Goal: Information Seeking & Learning: Learn about a topic

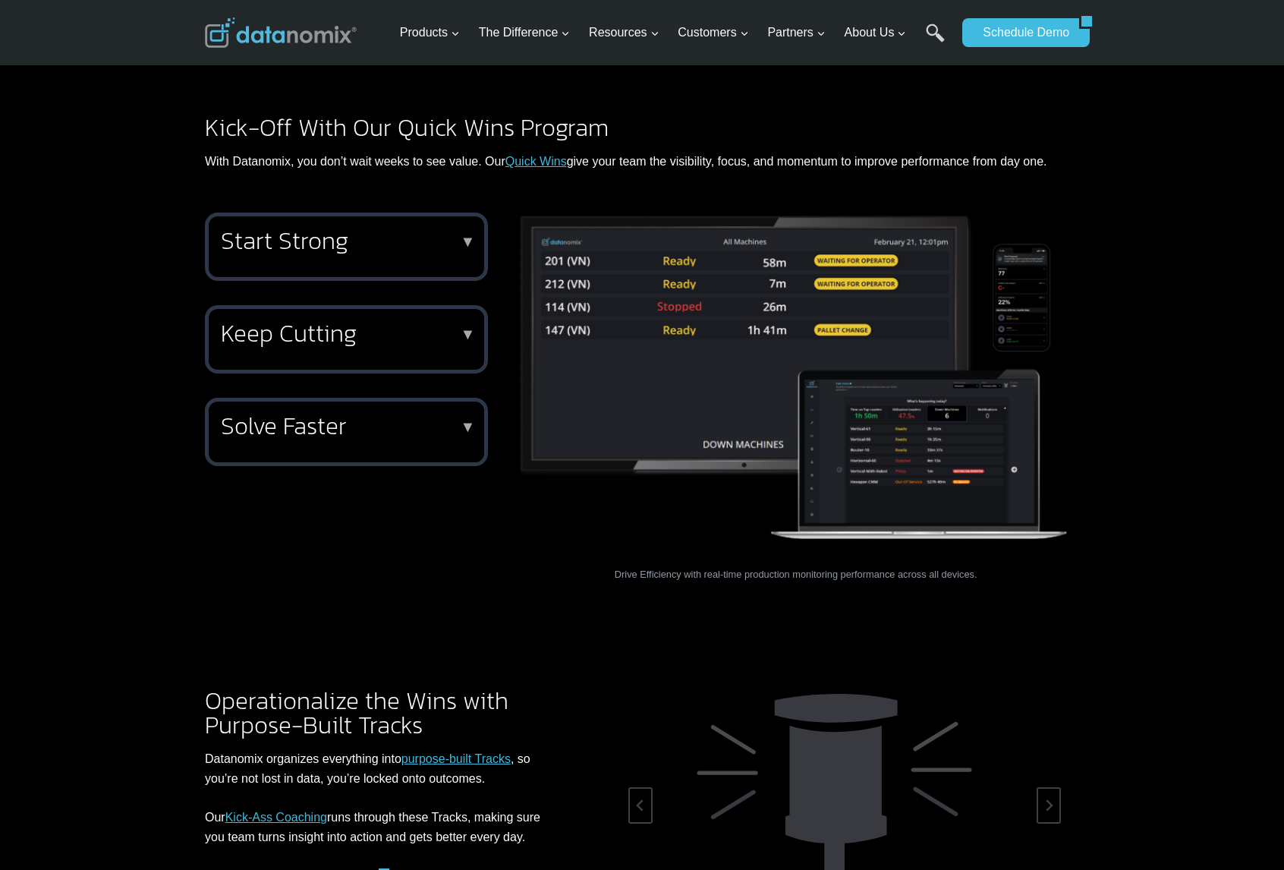
scroll to position [1873, 0]
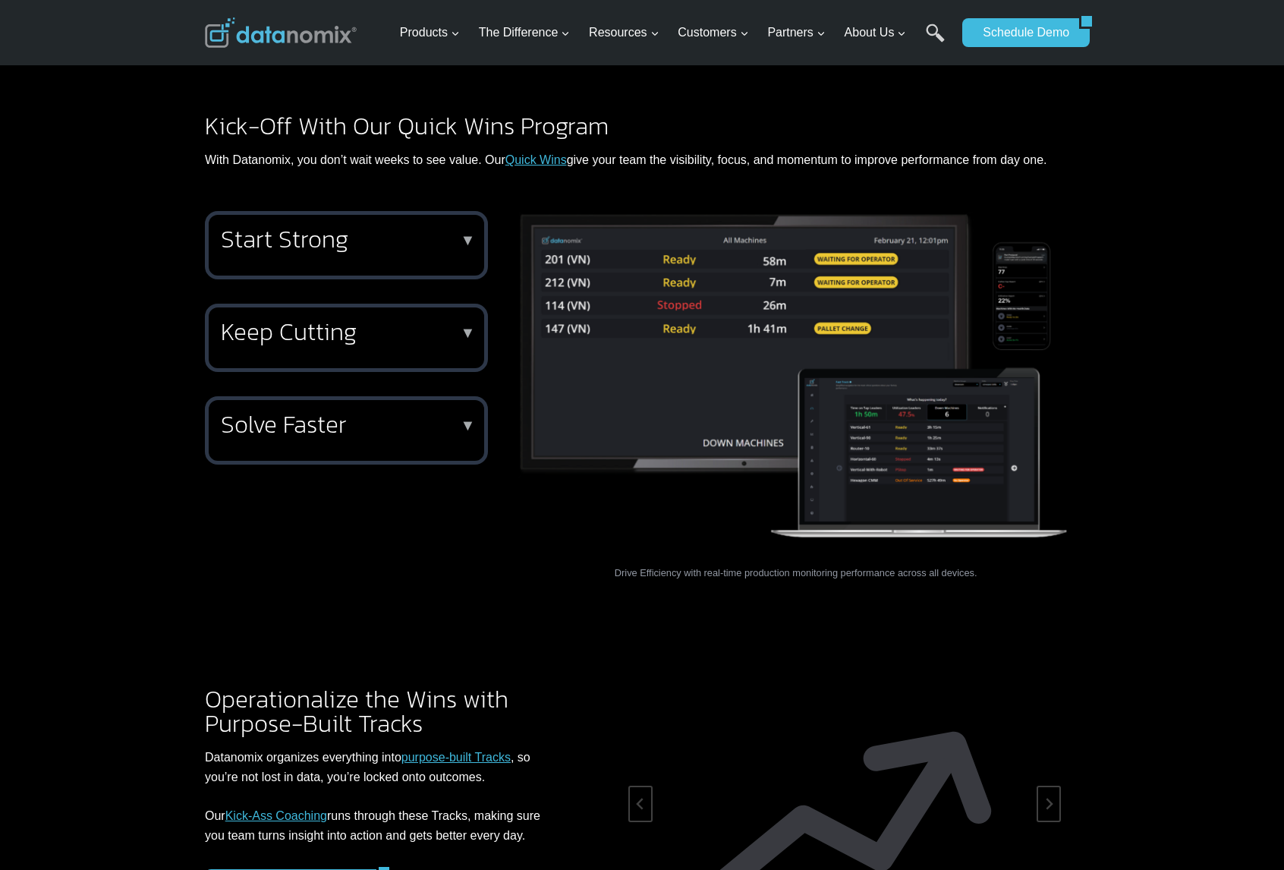
click at [602, 150] on p "With Datanomix, you don’t wait weeks to see value. Our Quick Wins give your tea…" at bounding box center [642, 160] width 874 height 20
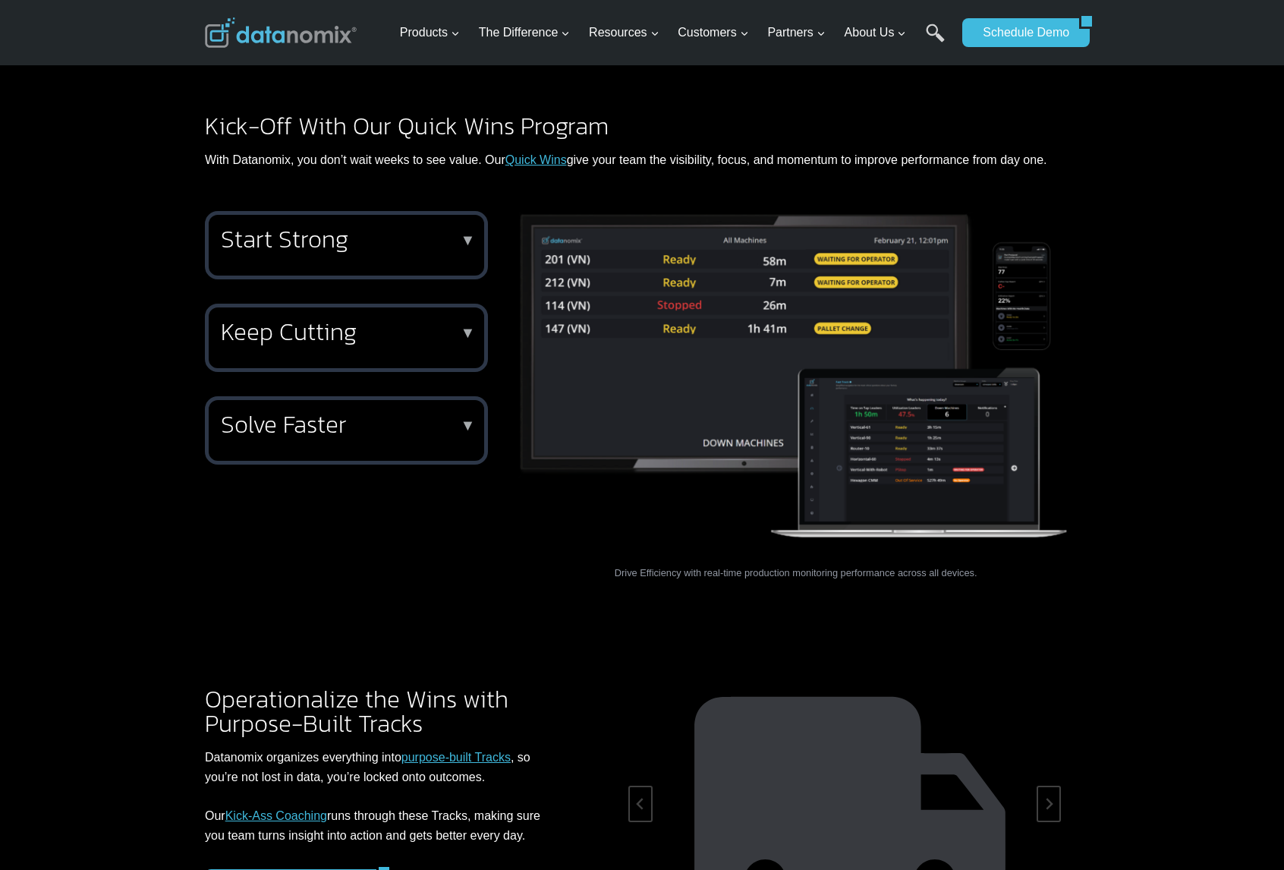
click at [468, 235] on p "▼" at bounding box center [468, 240] width 15 height 11
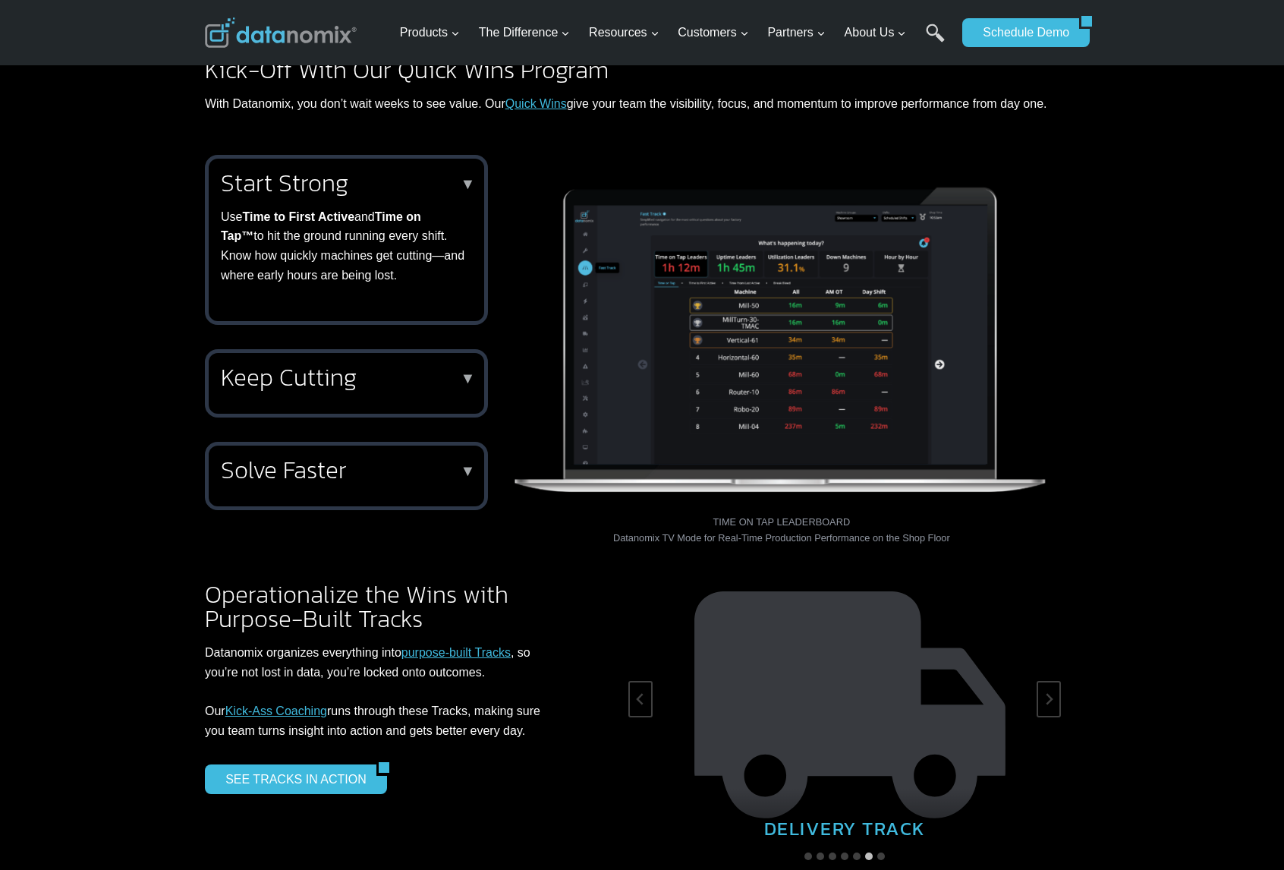
scroll to position [1933, 0]
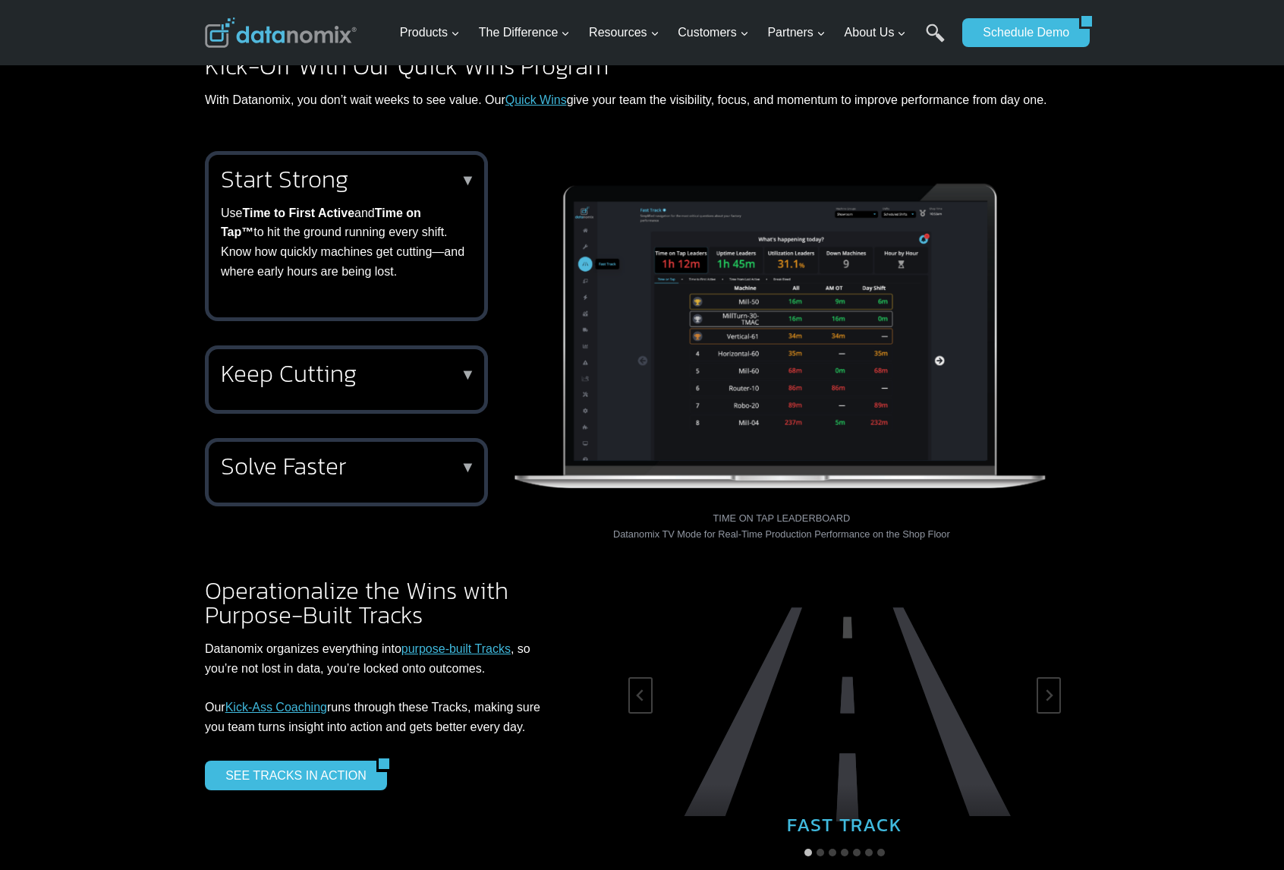
click at [474, 367] on div "Keep Cutting ▼ Stay in cycle with the Stopped Machines Hot List , a live TV vie…" at bounding box center [346, 379] width 283 height 68
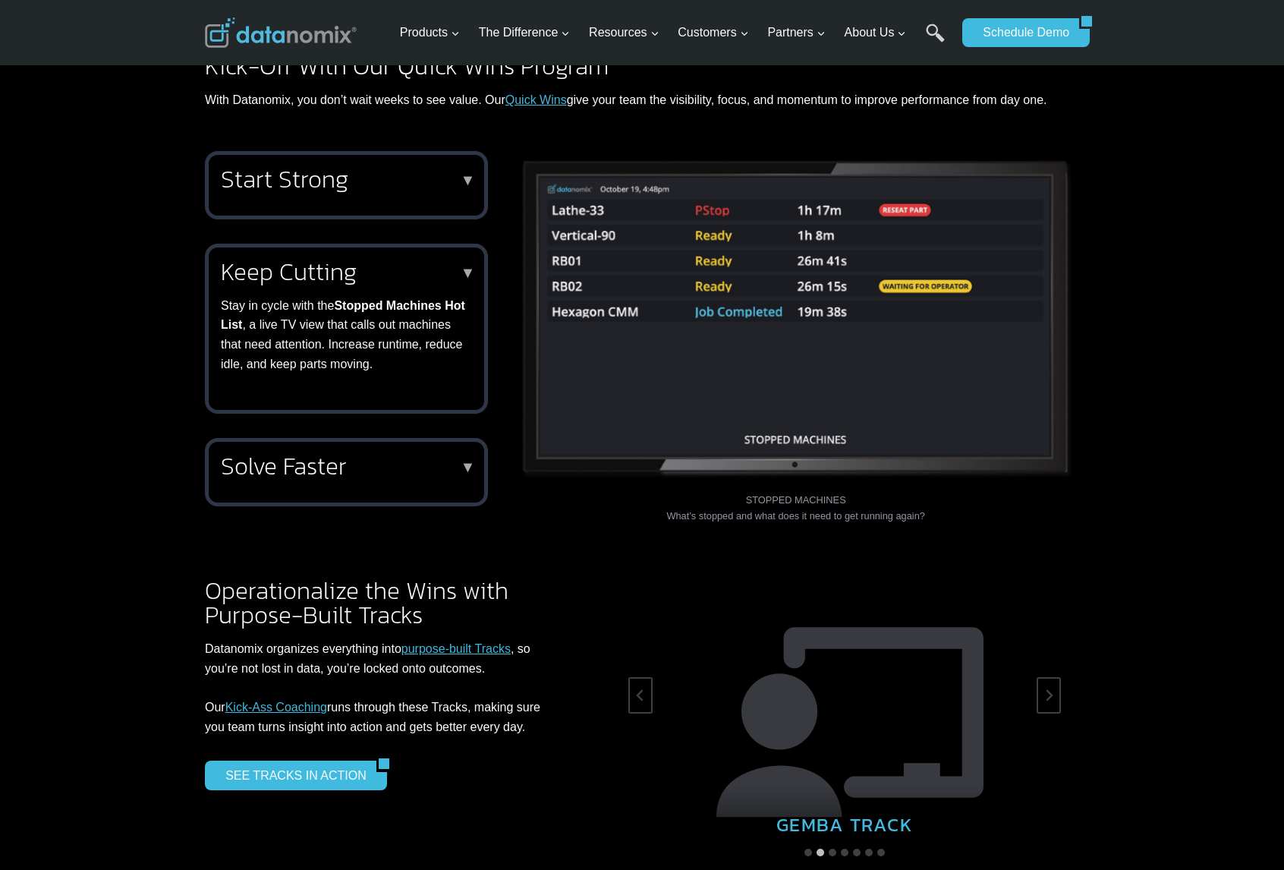
click at [471, 462] on p "▼" at bounding box center [468, 467] width 15 height 11
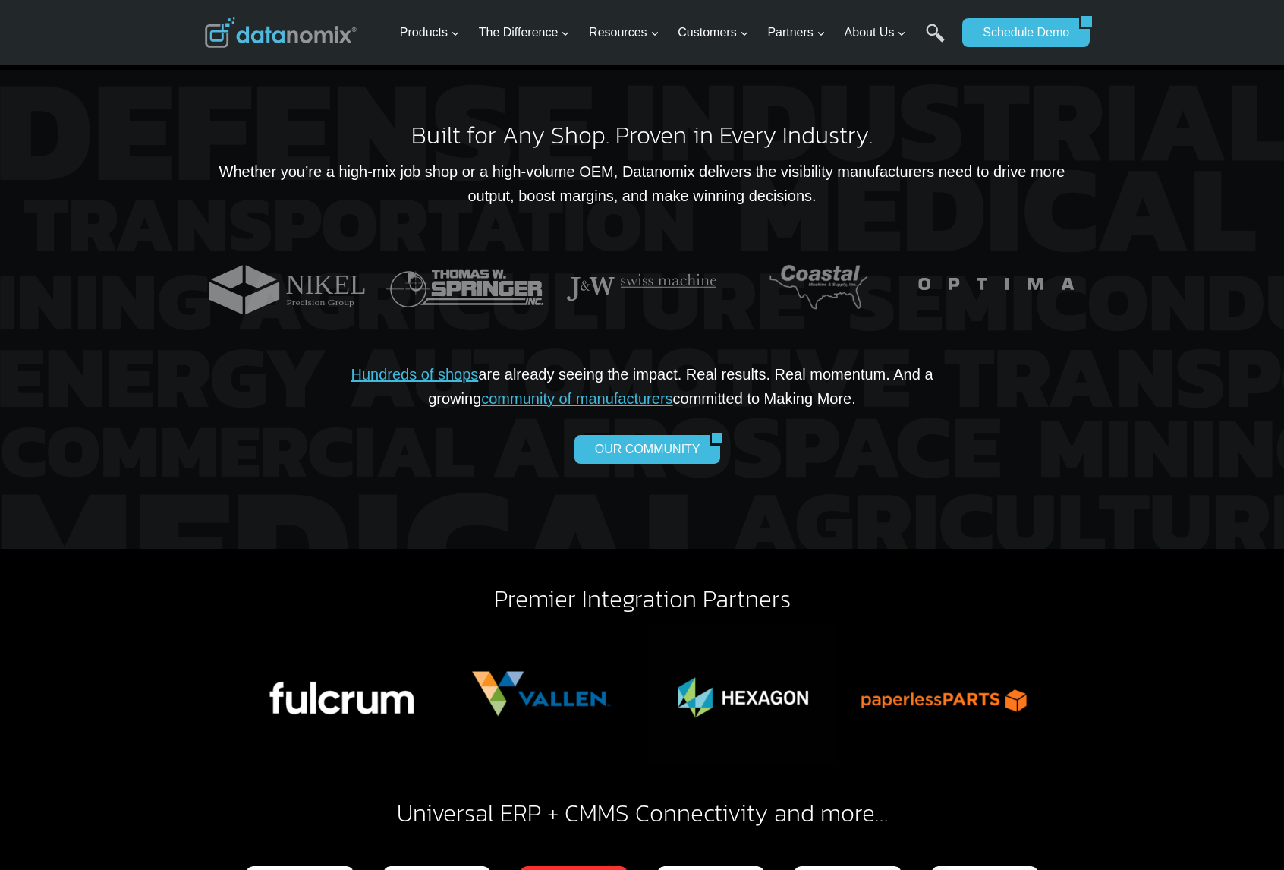
scroll to position [3714, 0]
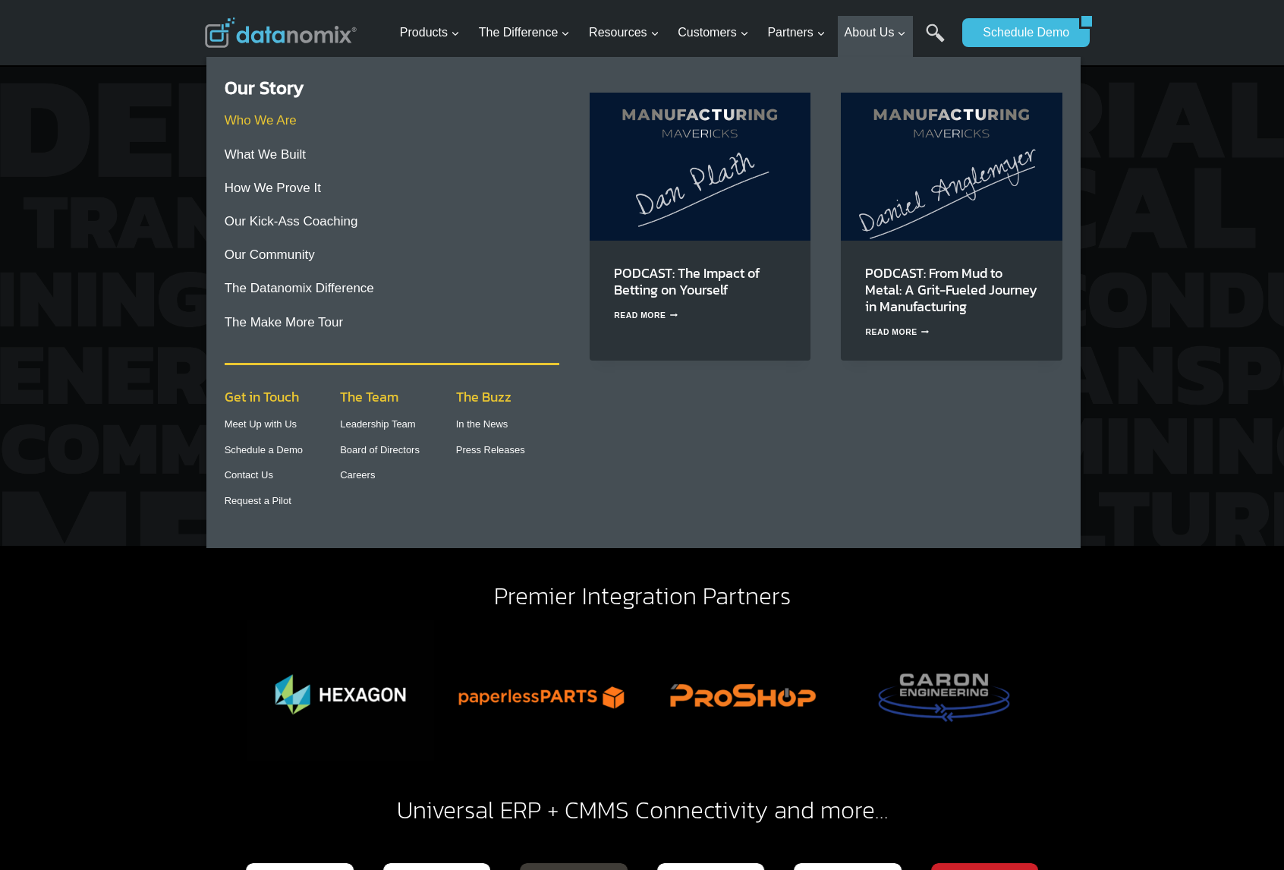
click at [269, 124] on link "Who We Are" at bounding box center [261, 120] width 72 height 14
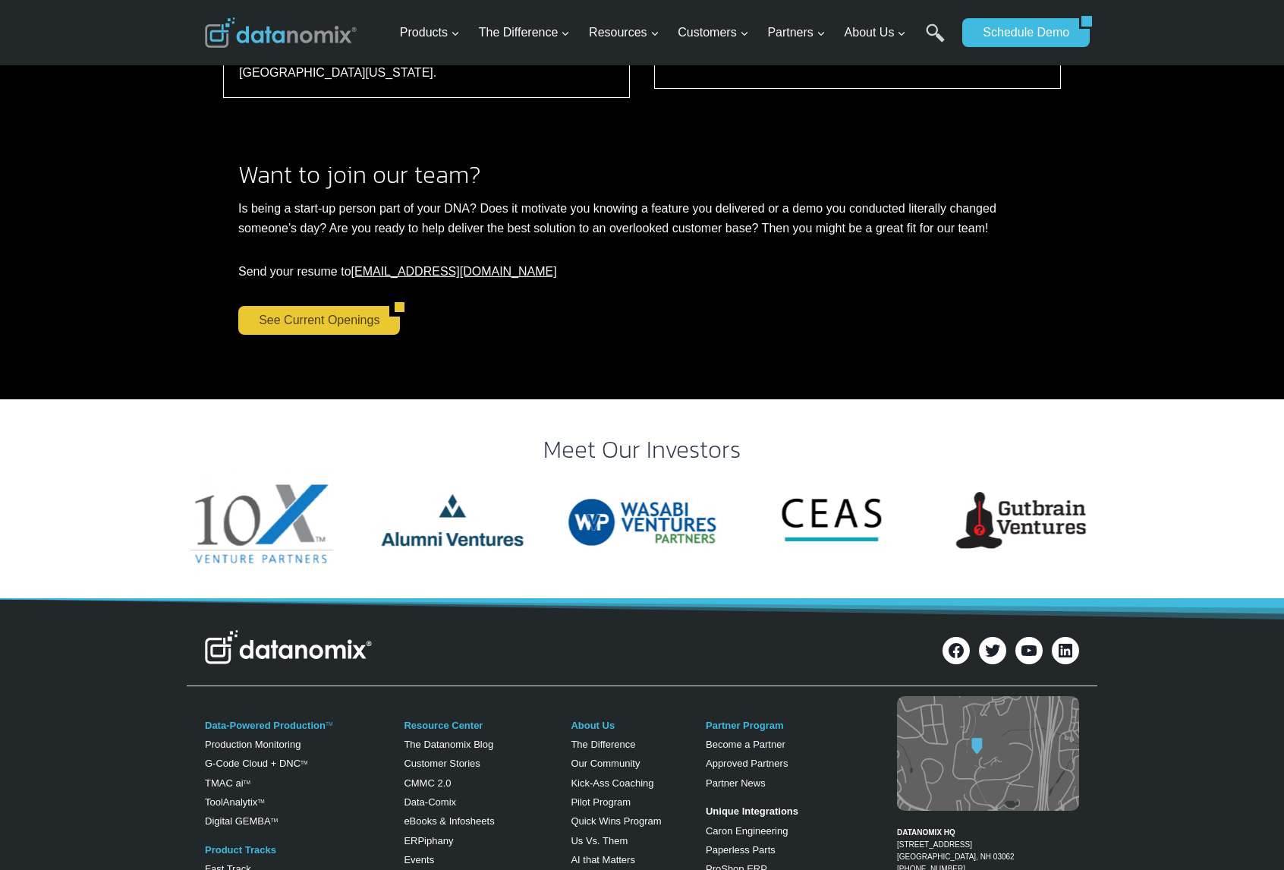
scroll to position [2734, 0]
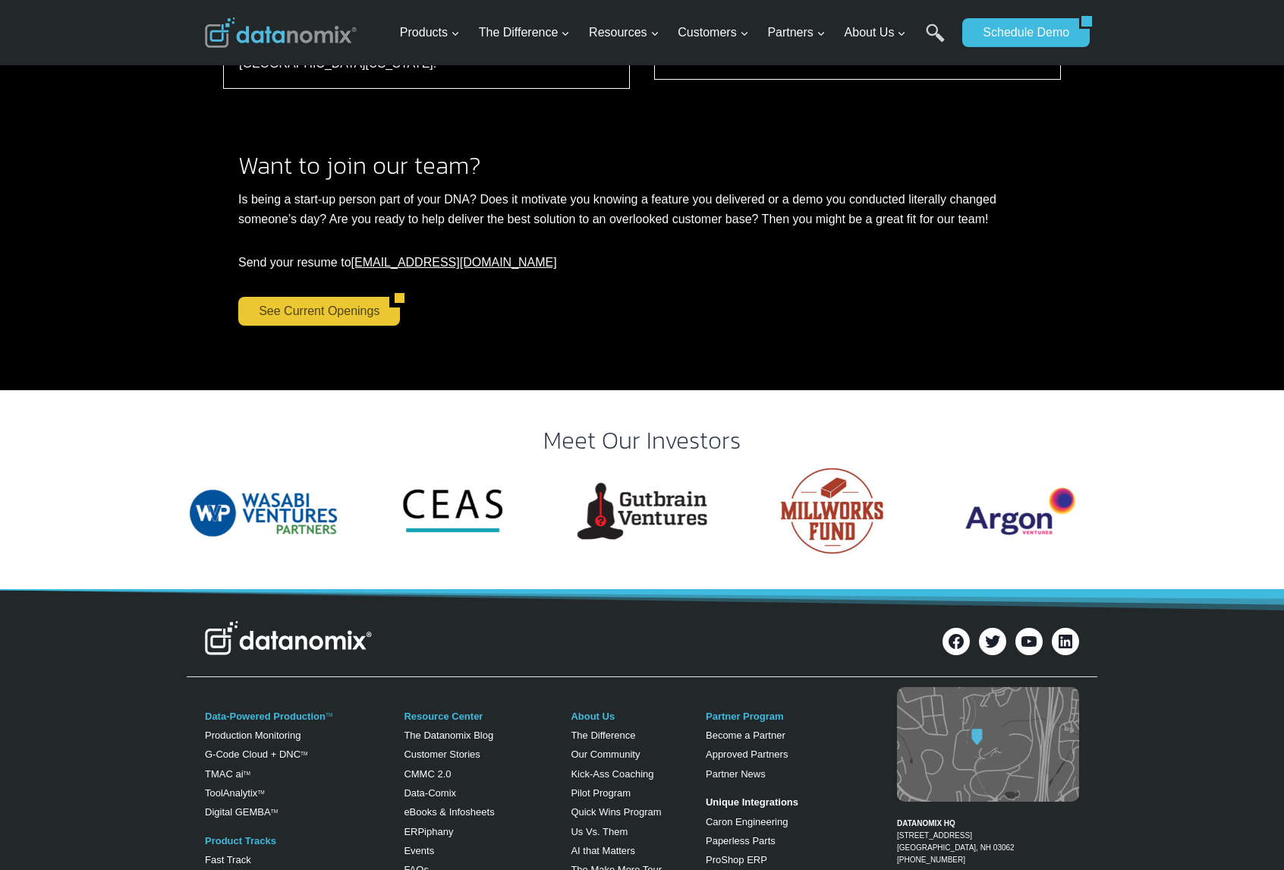
click at [334, 297] on link "See Current Openings" at bounding box center [313, 311] width 151 height 29
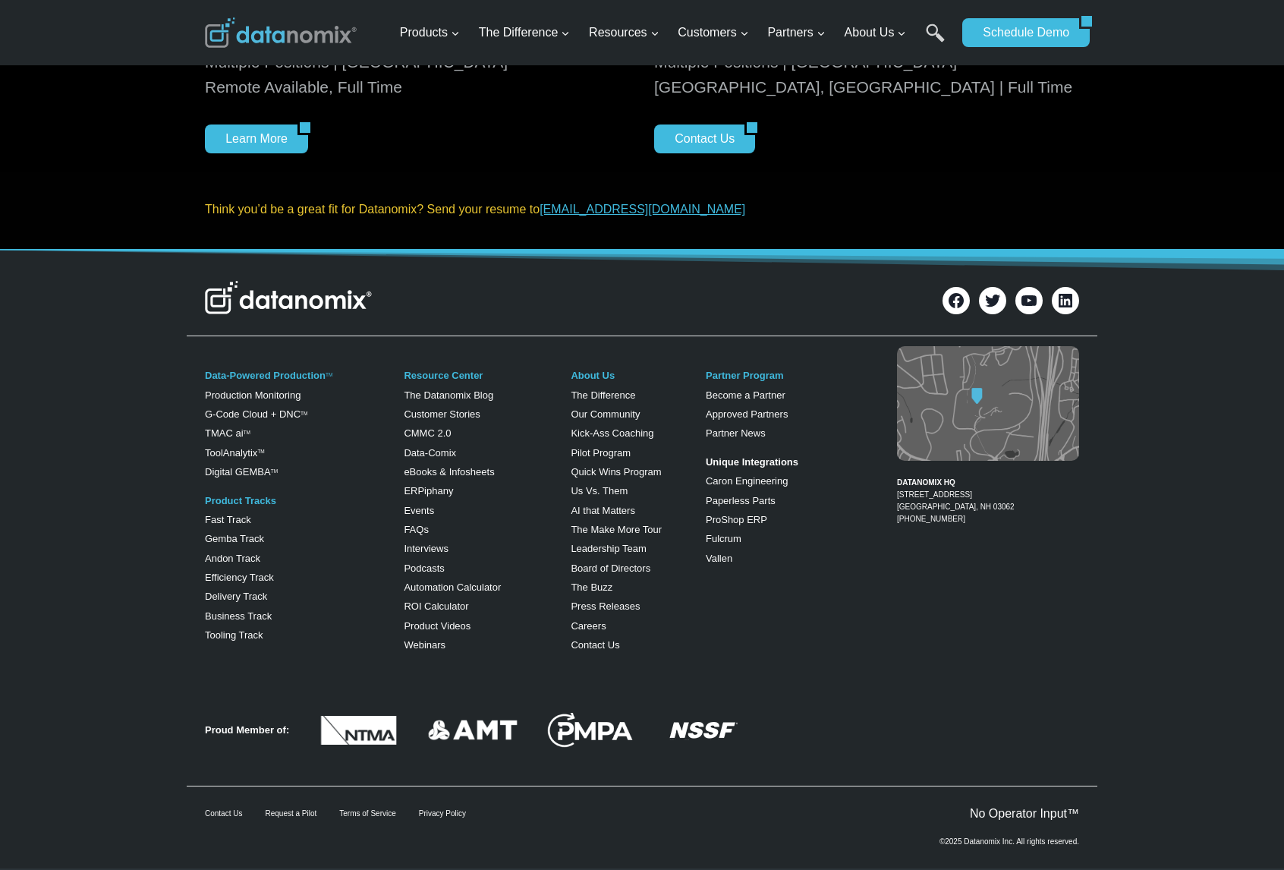
scroll to position [291, 0]
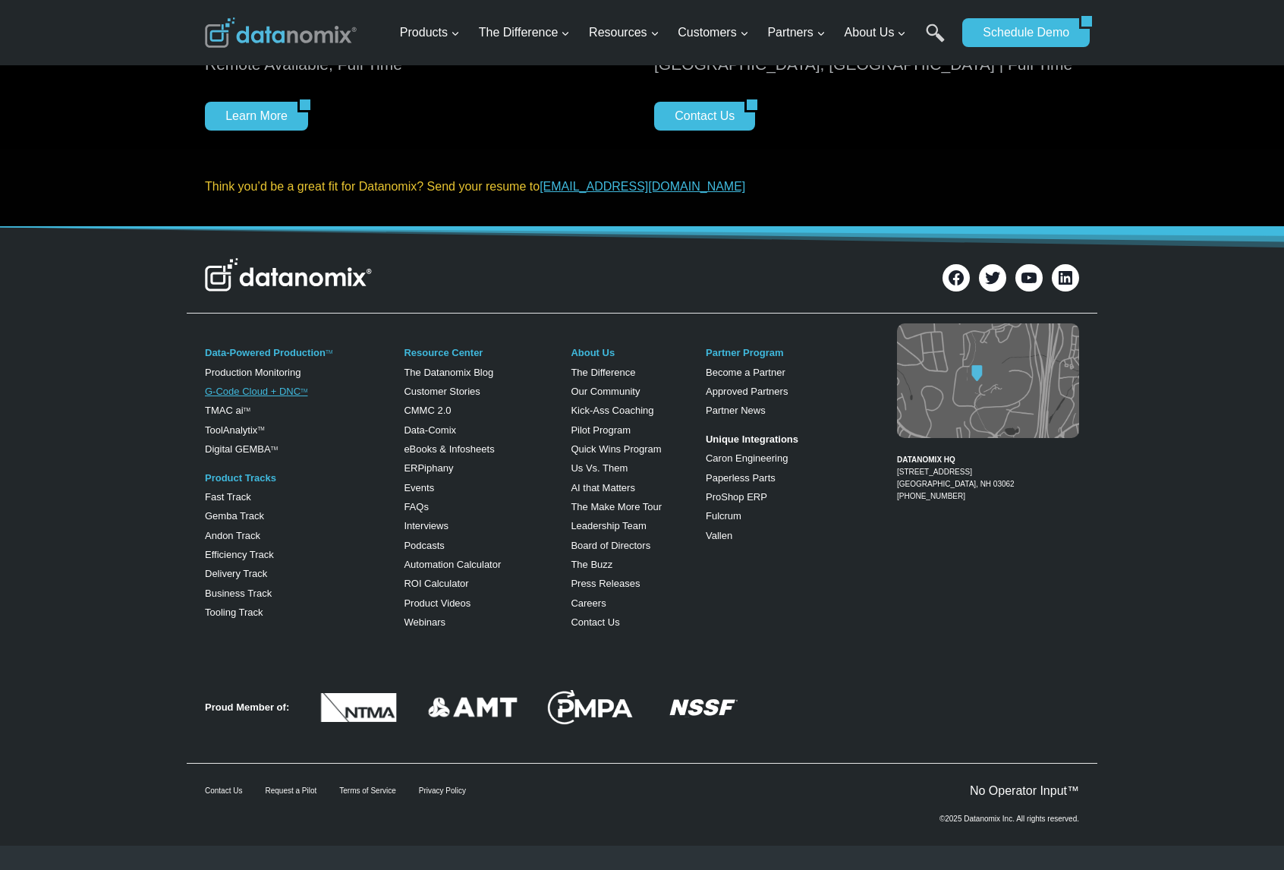
click at [276, 391] on link "G-Code Cloud + DNC TM" at bounding box center [256, 391] width 102 height 11
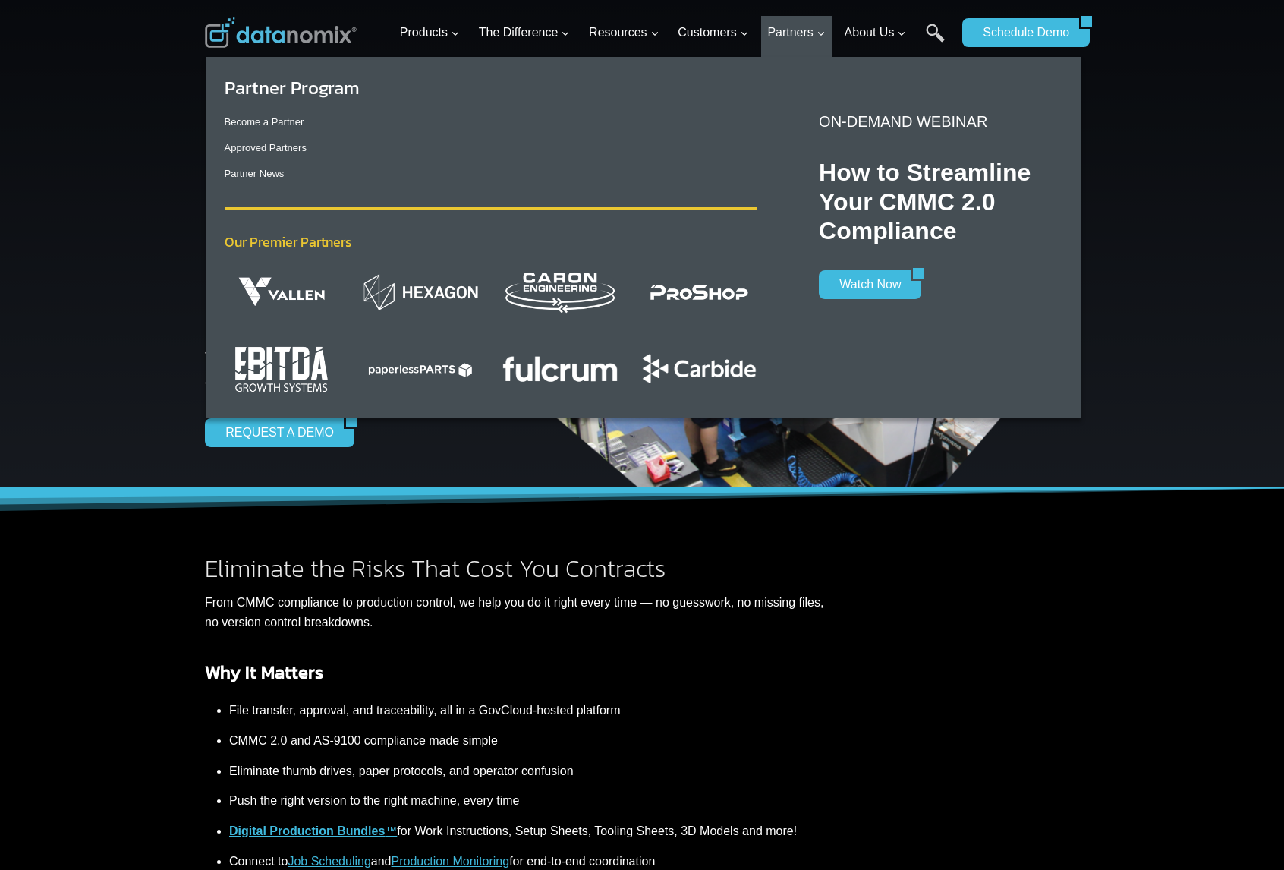
click at [704, 368] on img "Primary Navigation" at bounding box center [699, 368] width 115 height 39
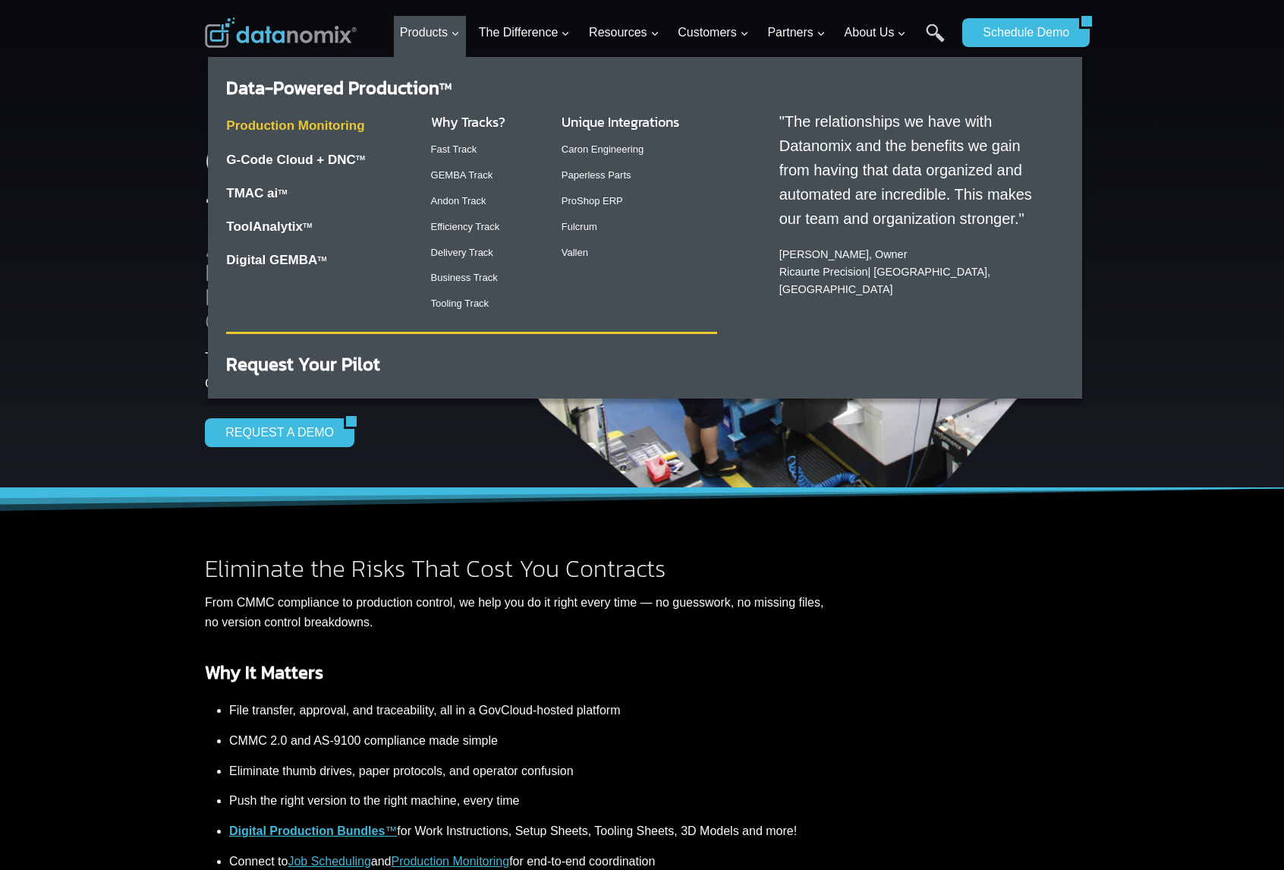
click at [335, 128] on link "Production Monitoring" at bounding box center [295, 125] width 138 height 14
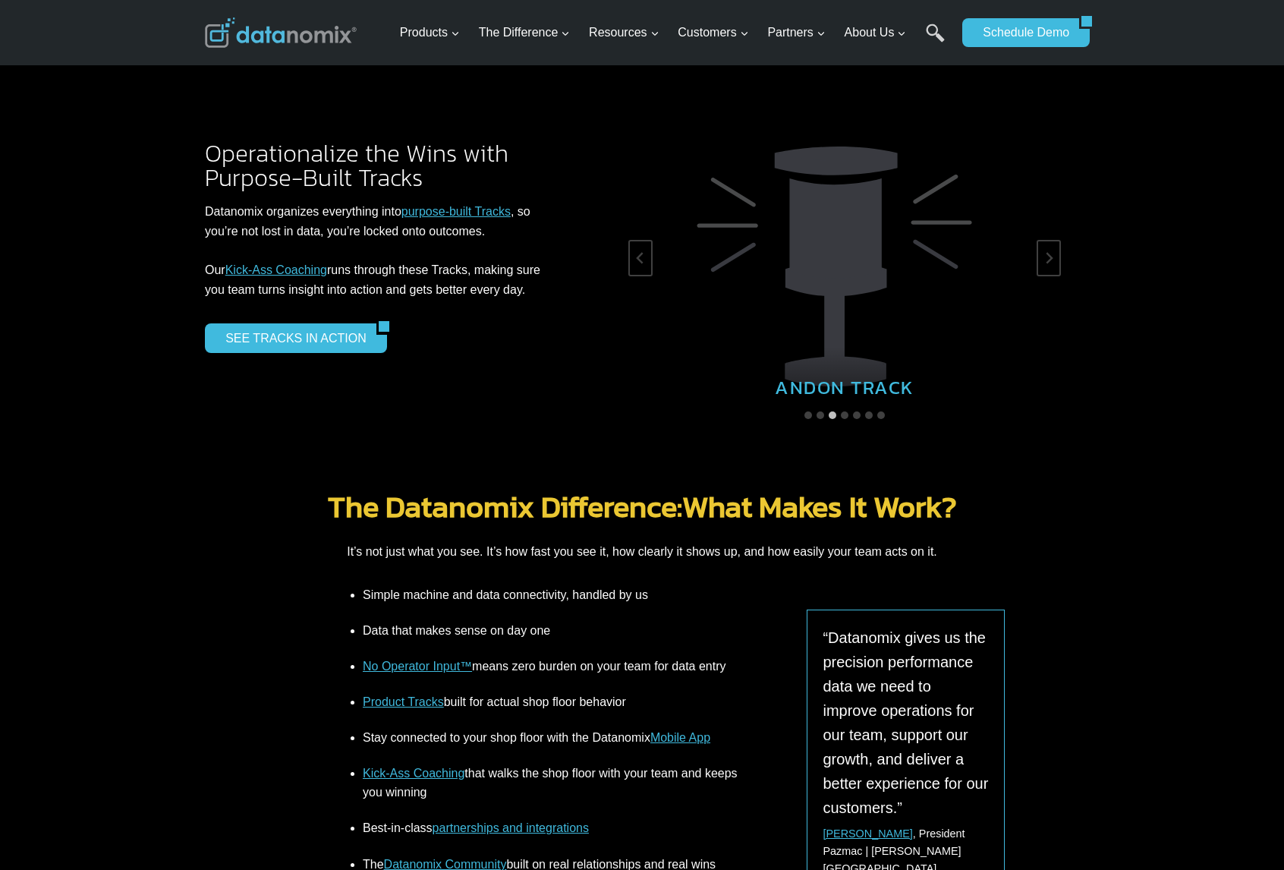
scroll to position [2411, 0]
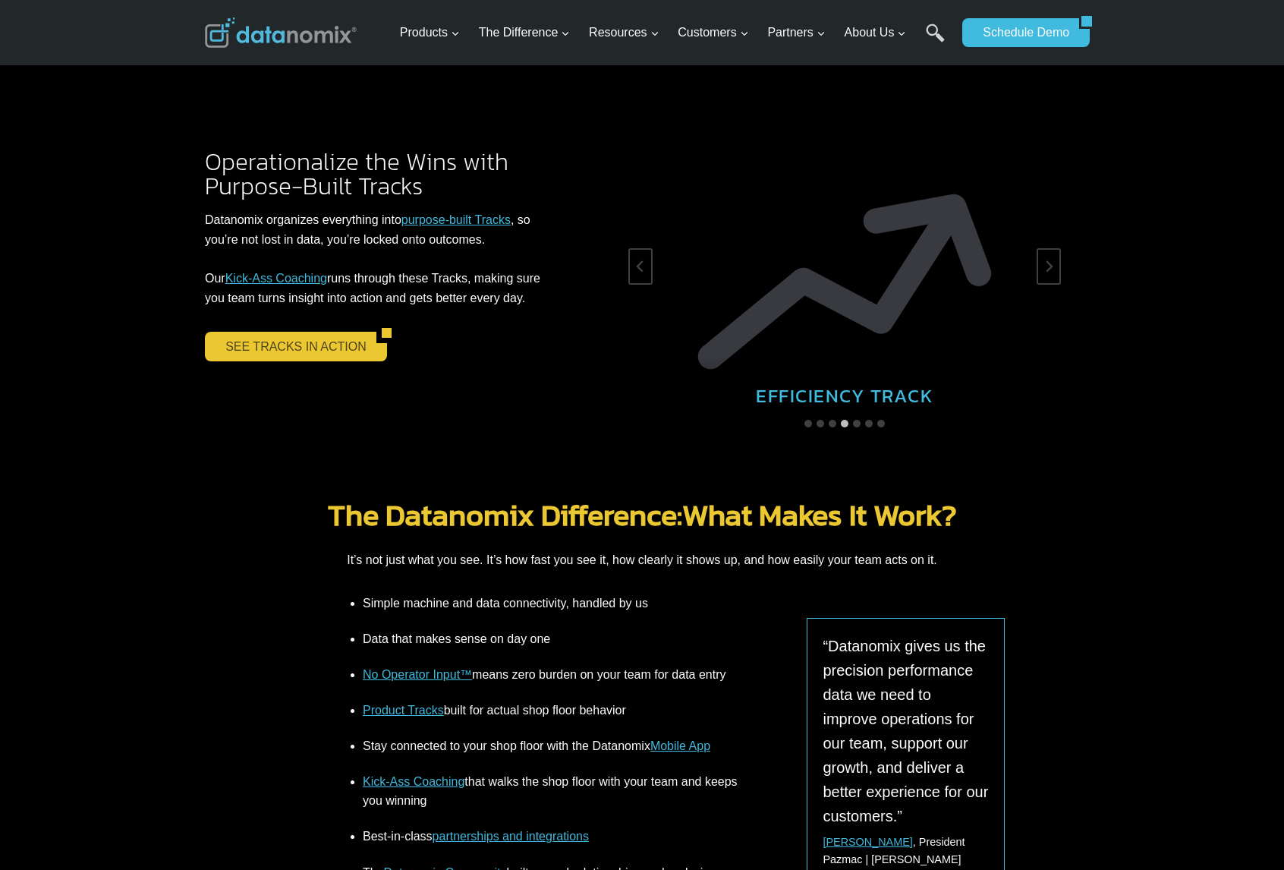
click at [361, 340] on link "SEE TRACKS IN ACTION" at bounding box center [291, 346] width 172 height 29
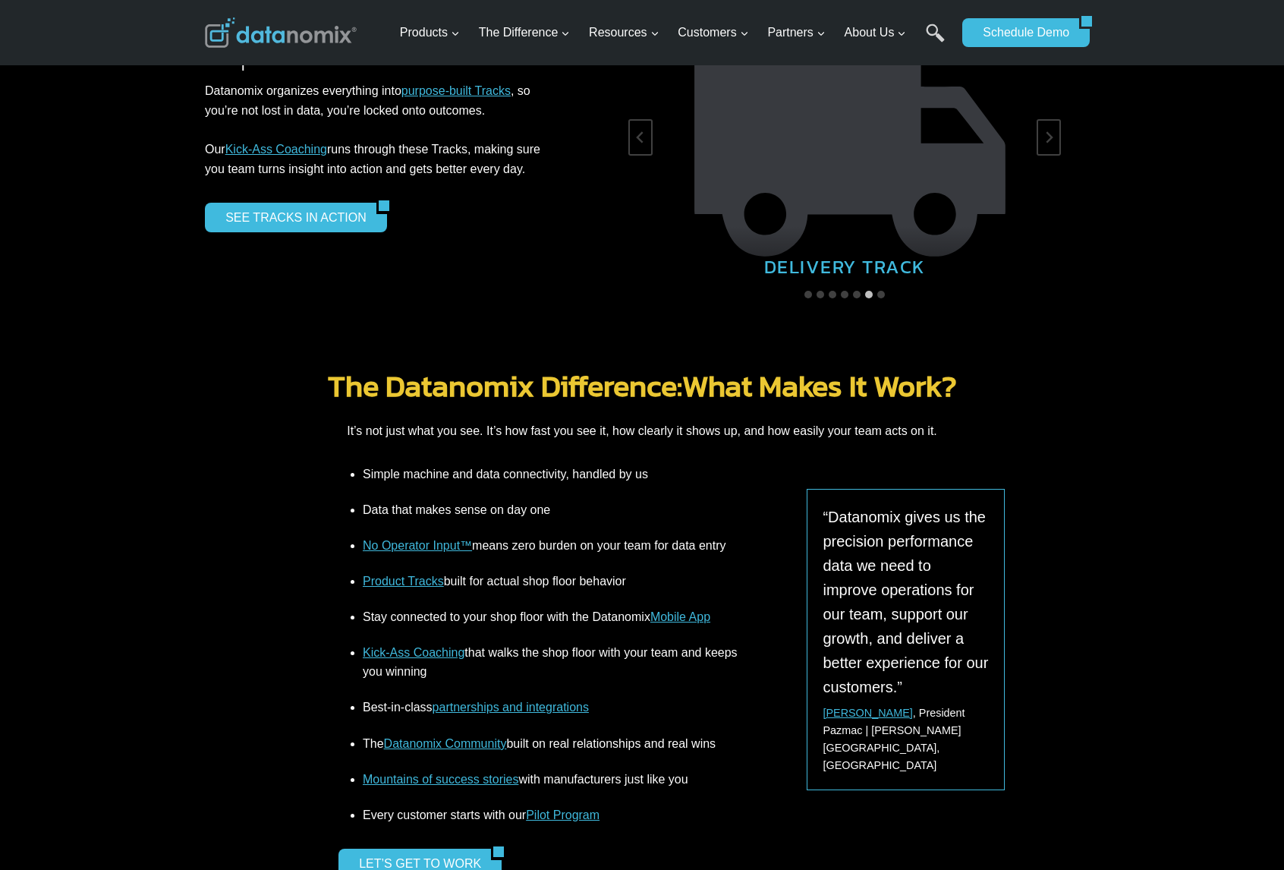
scroll to position [2597, 0]
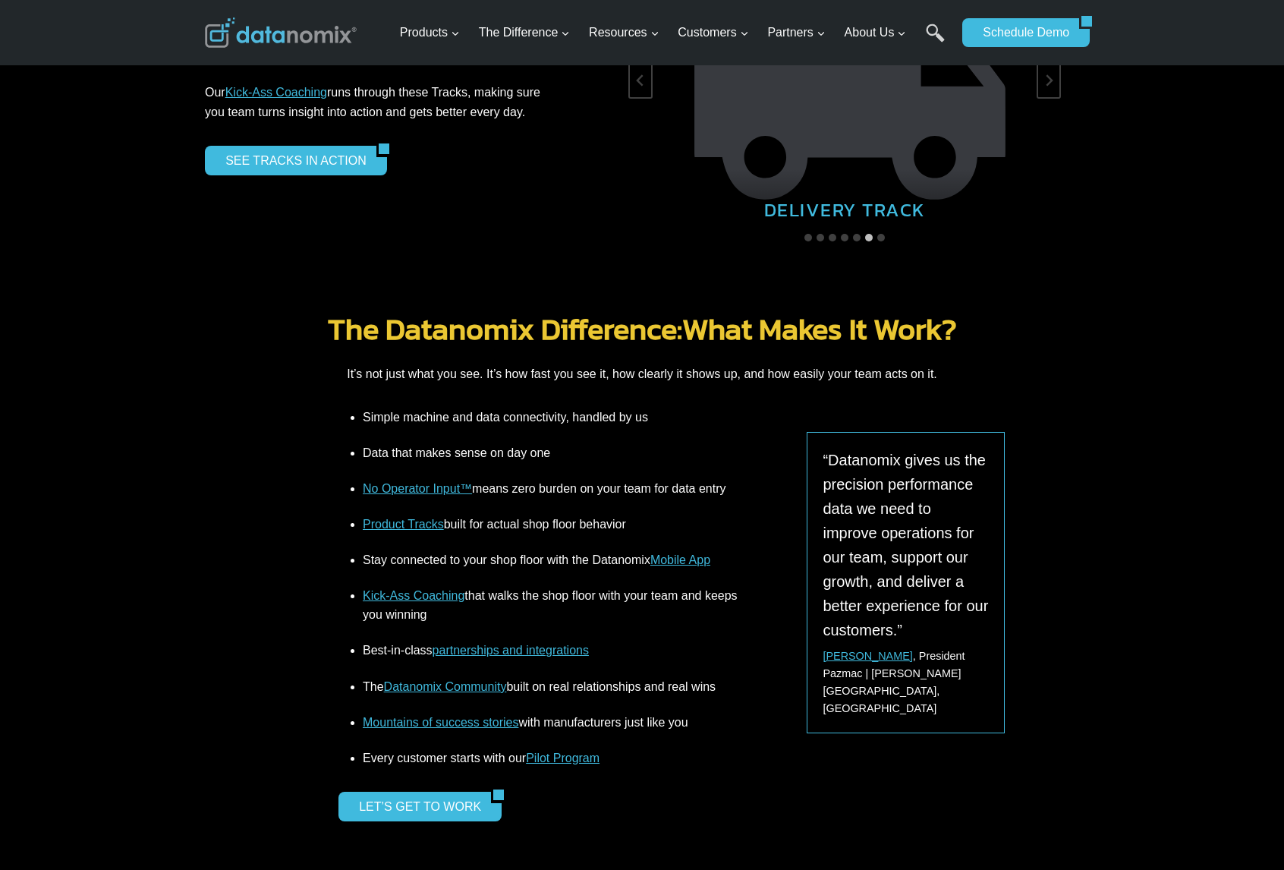
click at [441, 482] on link "No Operator Input™" at bounding box center [417, 488] width 109 height 13
